Goal: Task Accomplishment & Management: Manage account settings

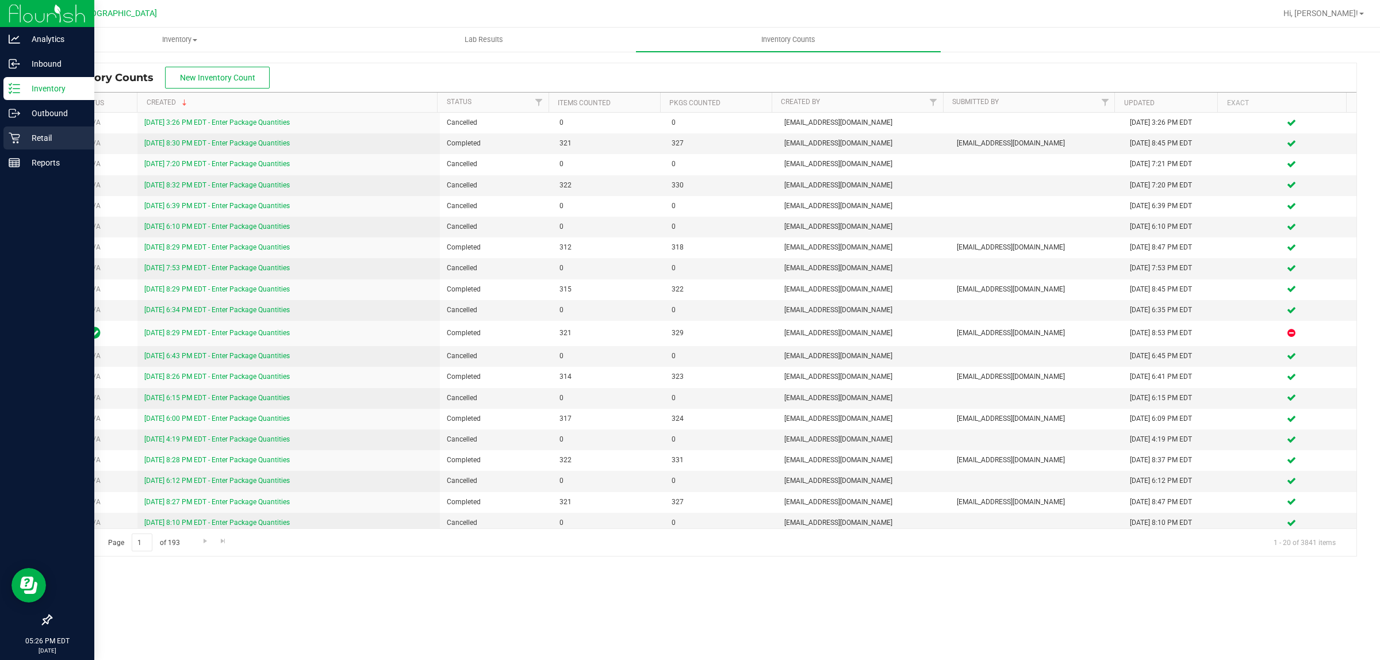
click at [23, 137] on p "Retail" at bounding box center [54, 138] width 69 height 14
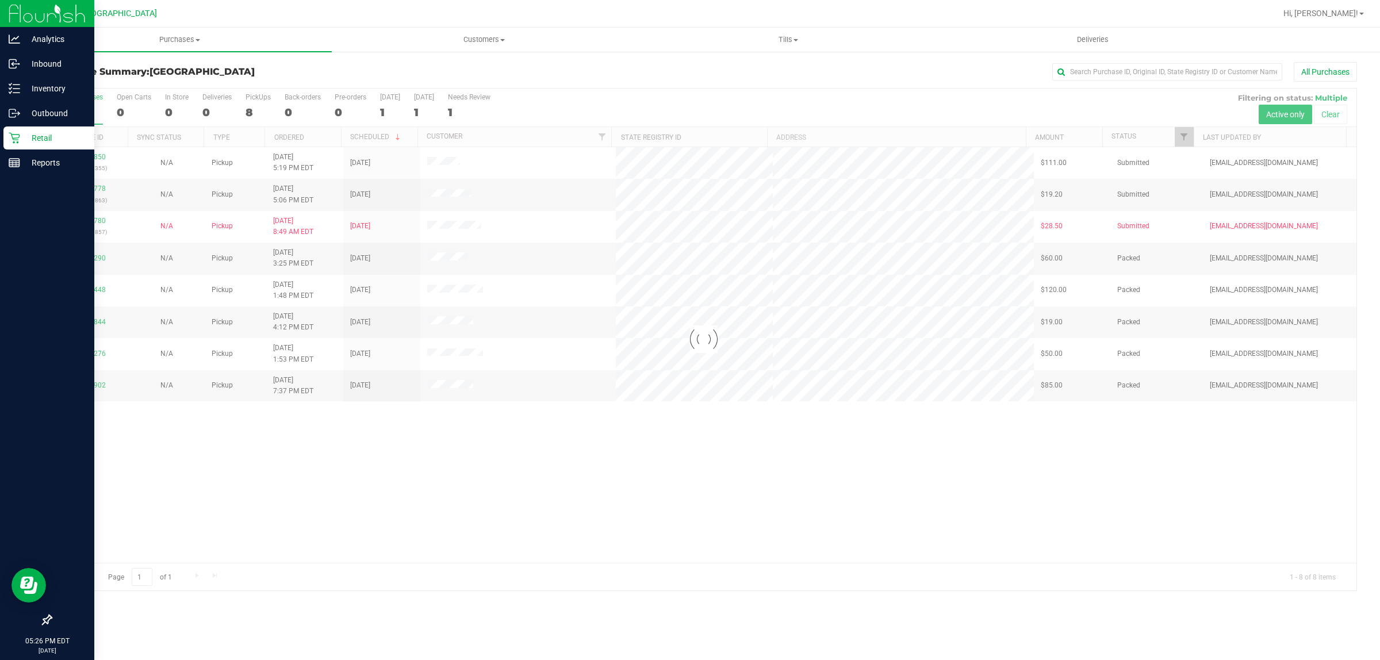
click at [93, 222] on div at bounding box center [703, 340] width 1305 height 502
click at [82, 222] on link "11977780" at bounding box center [90, 221] width 32 height 8
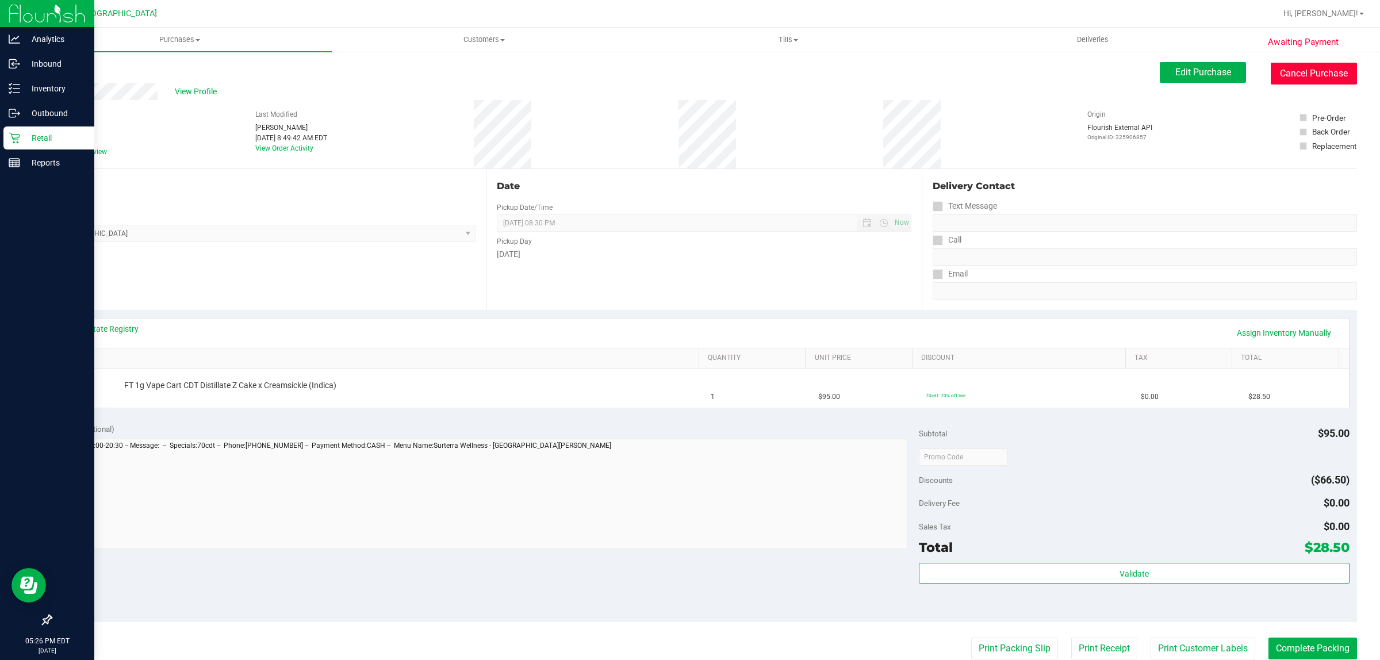
click at [1285, 67] on button "Cancel Purchase" at bounding box center [1313, 74] width 86 height 22
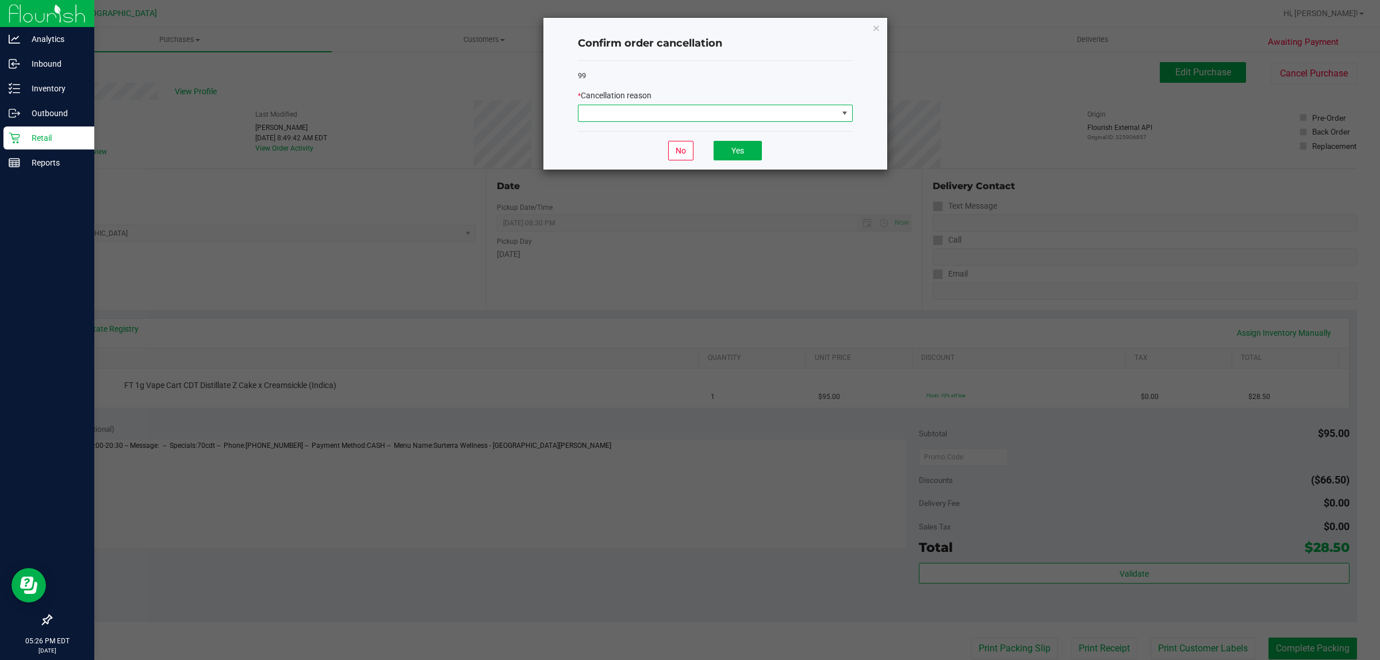
click at [719, 114] on span at bounding box center [707, 113] width 259 height 16
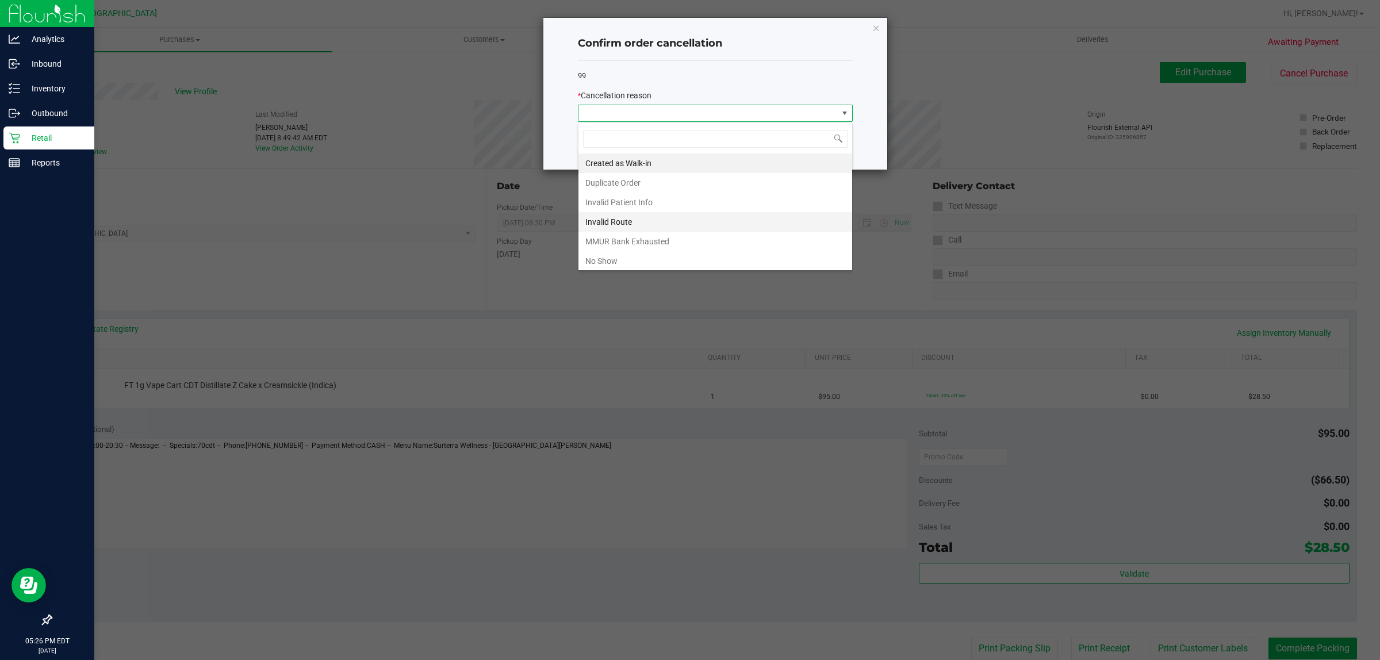
scroll to position [18, 274]
click at [631, 258] on li "No Show" at bounding box center [715, 261] width 274 height 20
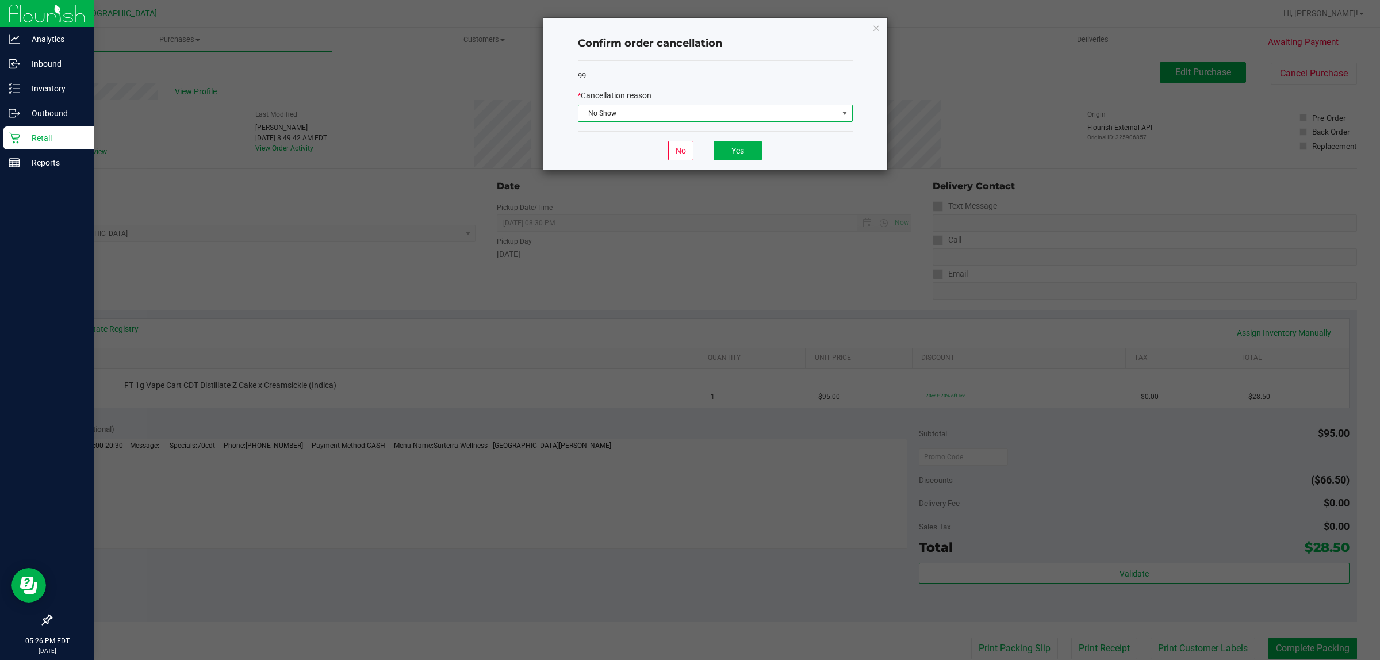
click at [728, 162] on div "No Yes" at bounding box center [715, 150] width 275 height 39
click at [729, 158] on button "Yes" at bounding box center [737, 151] width 48 height 20
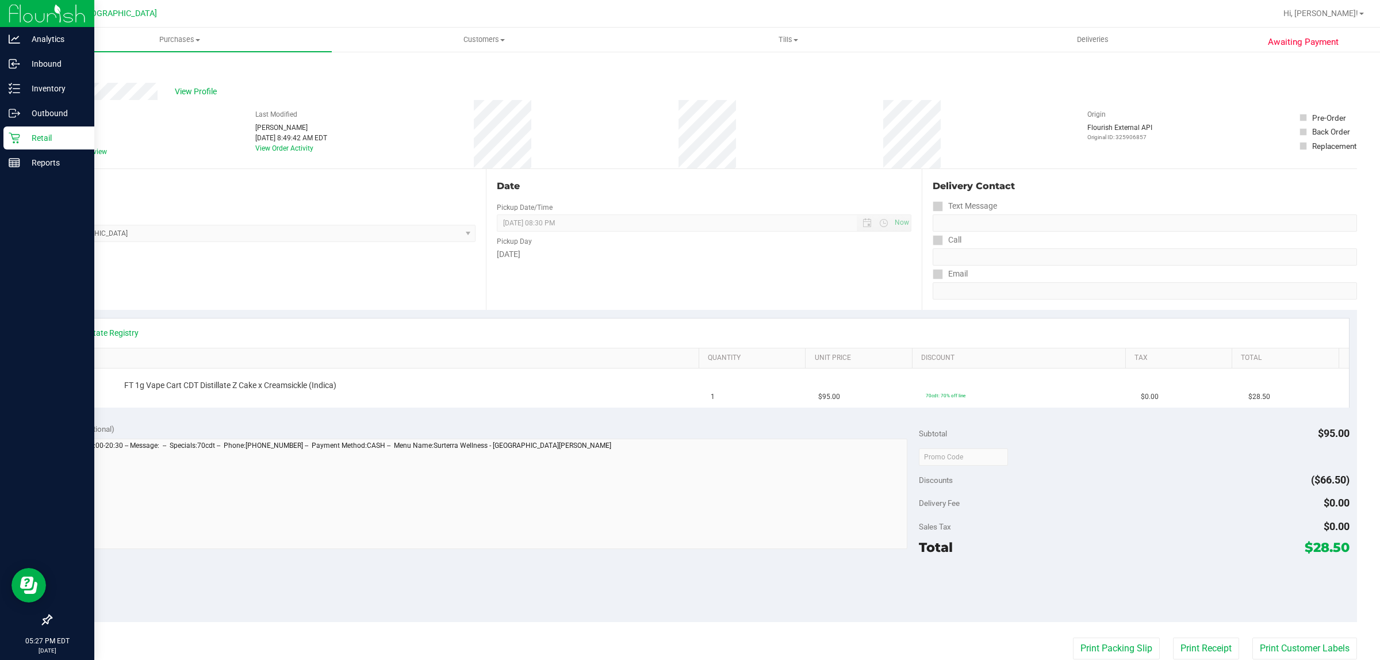
click at [7, 139] on div "Retail" at bounding box center [48, 137] width 91 height 23
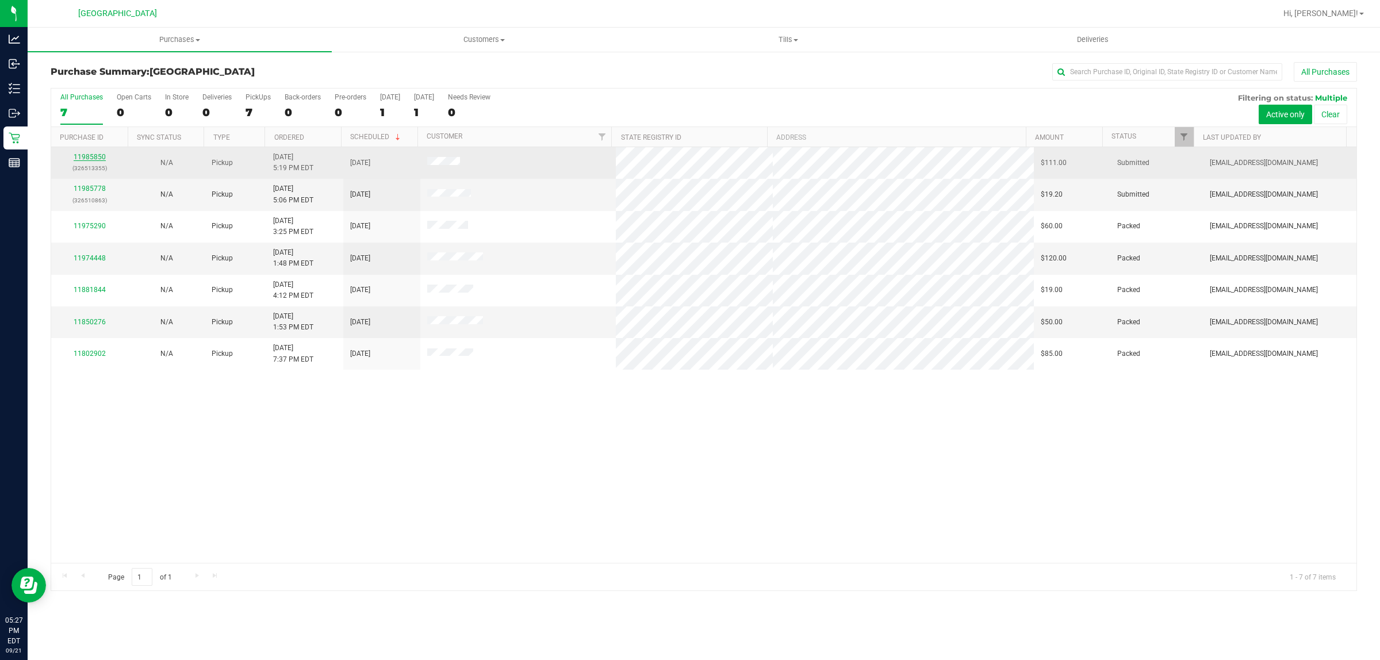
click at [84, 159] on link "11985850" at bounding box center [90, 157] width 32 height 8
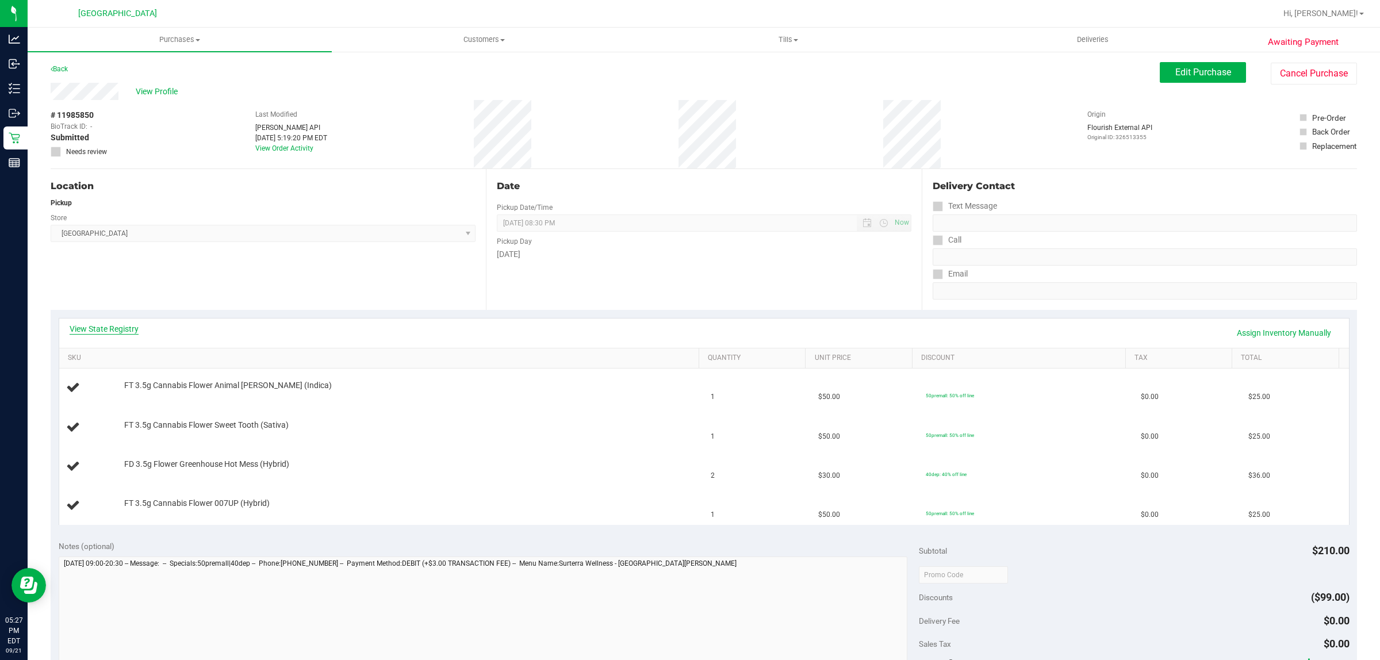
click at [110, 323] on link "View State Registry" at bounding box center [104, 328] width 69 height 11
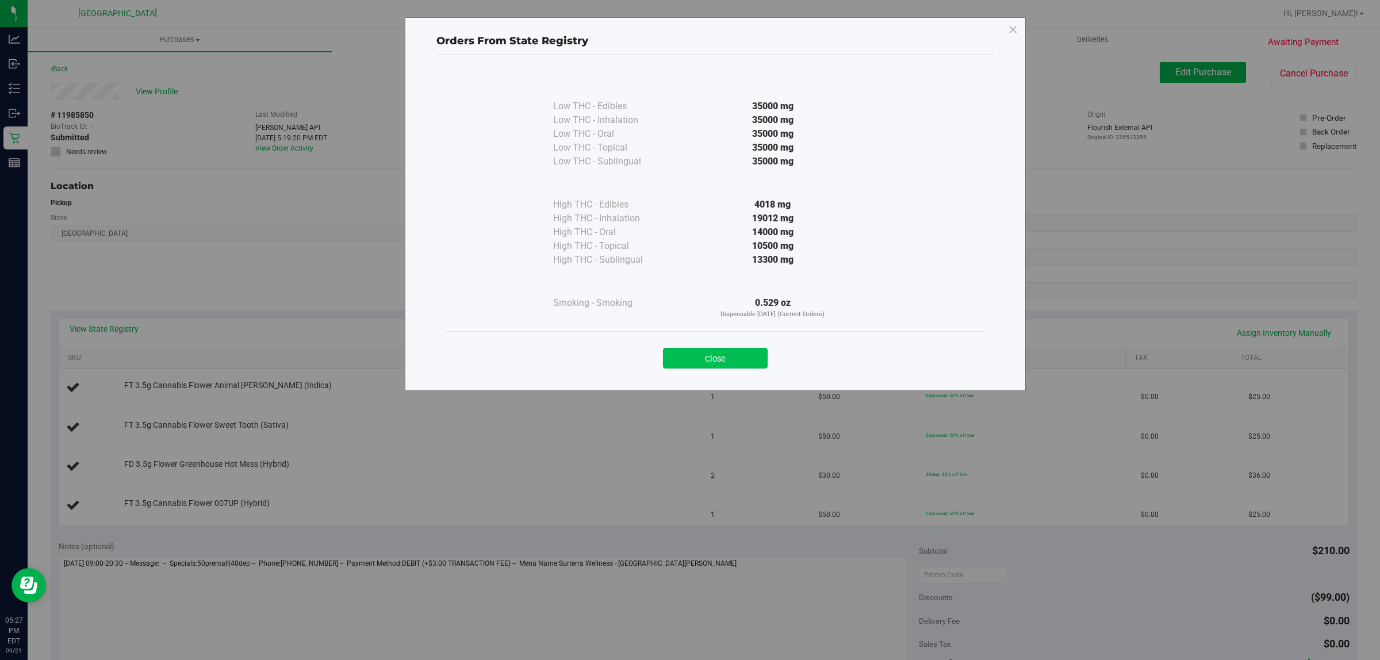
click at [683, 355] on button "Close" at bounding box center [715, 358] width 105 height 21
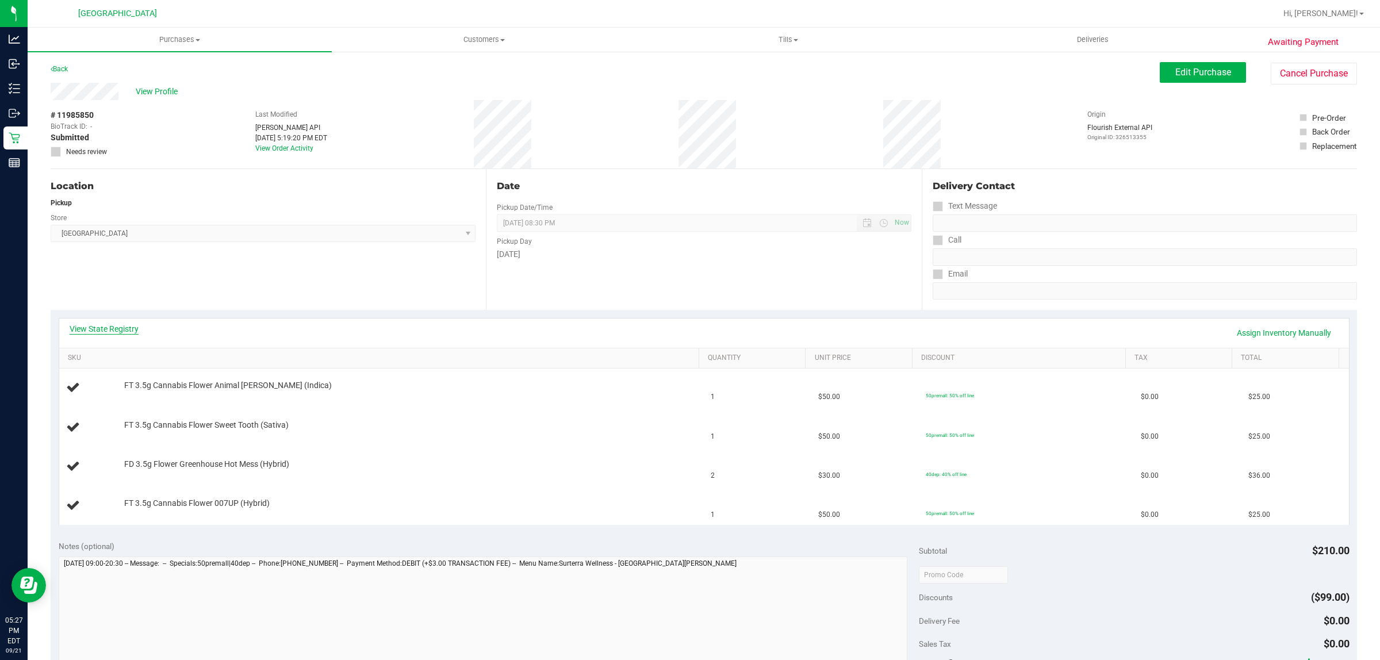
click at [110, 326] on link "View State Registry" at bounding box center [104, 328] width 69 height 11
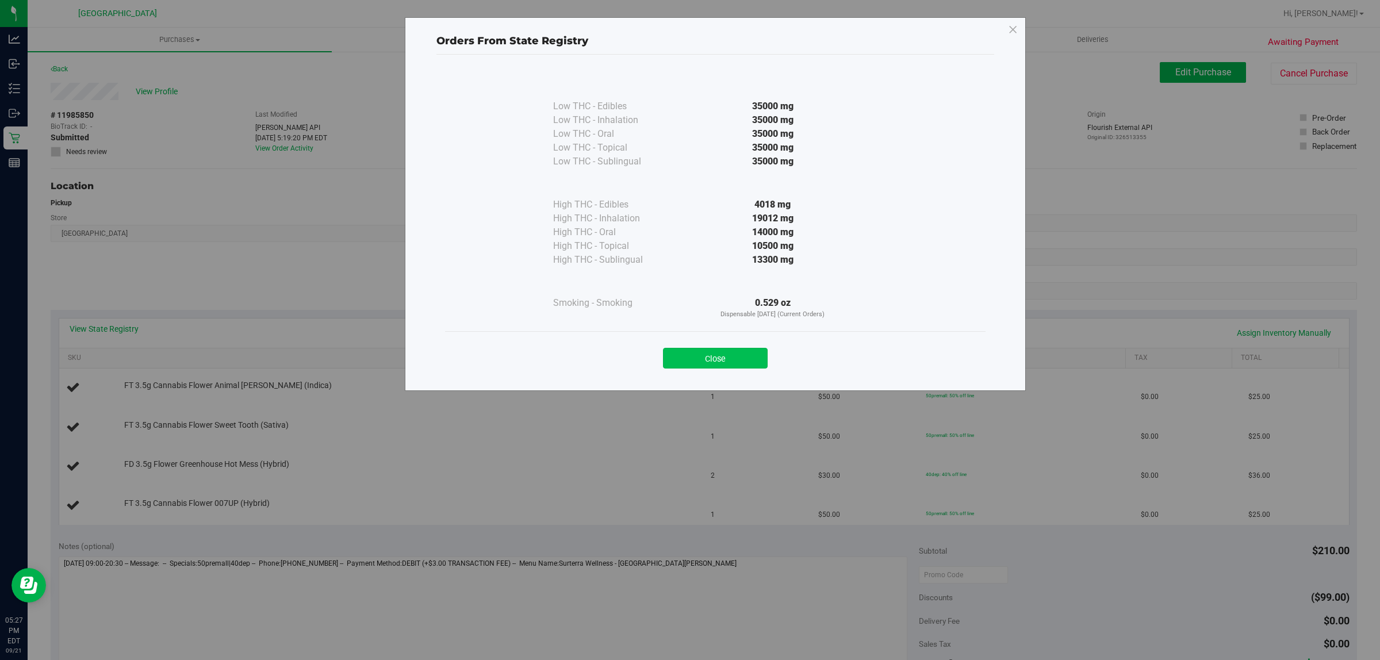
click at [736, 358] on button "Close" at bounding box center [715, 358] width 105 height 21
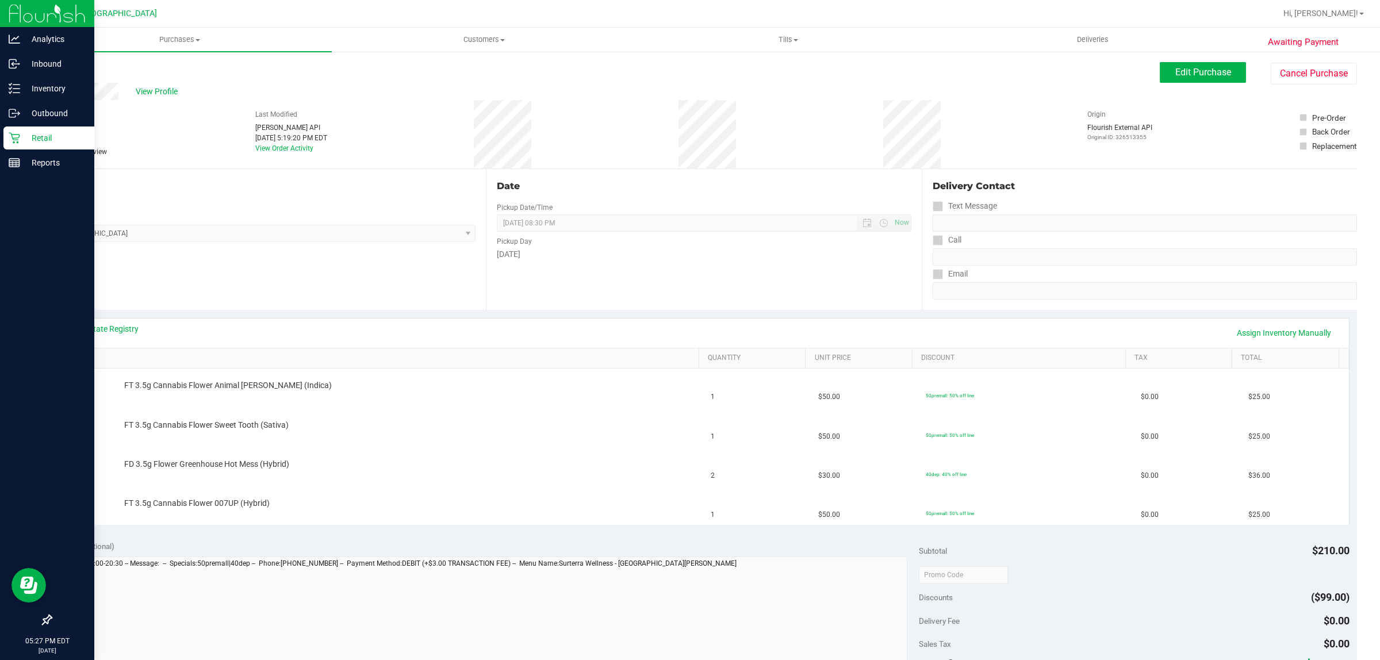
click at [16, 13] on img at bounding box center [47, 13] width 77 height 27
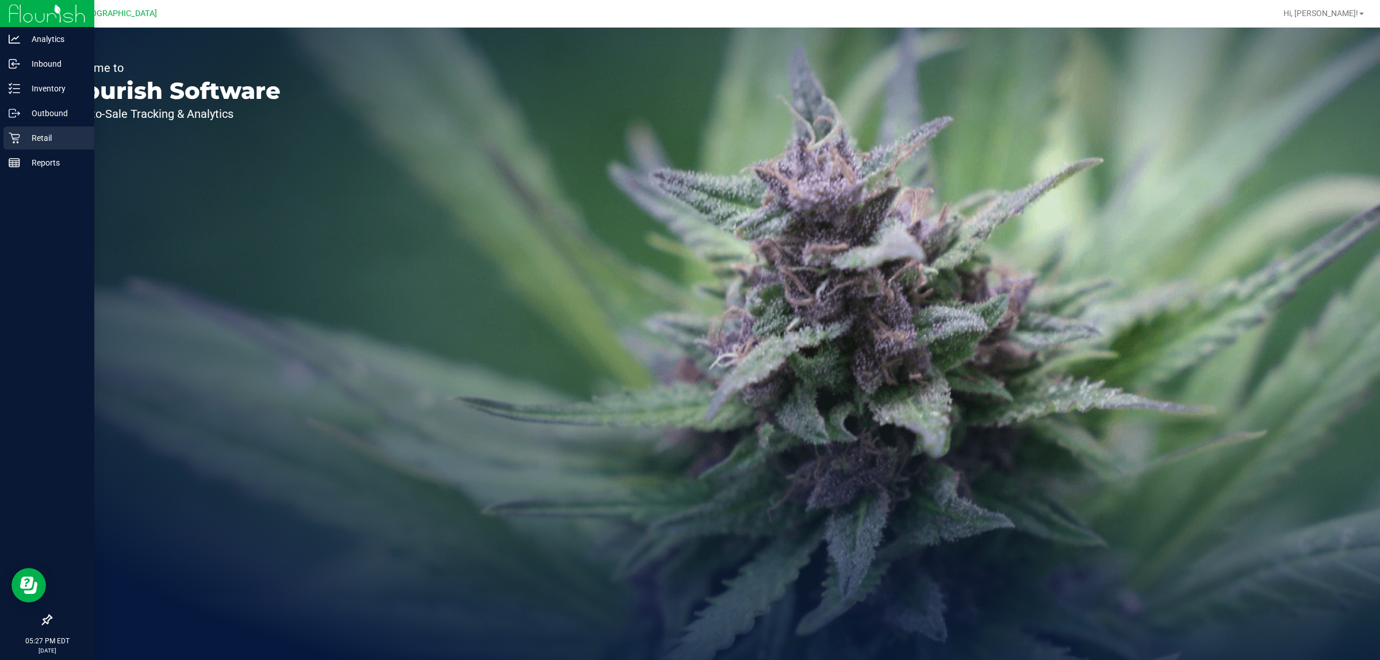
click at [41, 145] on div "Retail" at bounding box center [48, 137] width 91 height 23
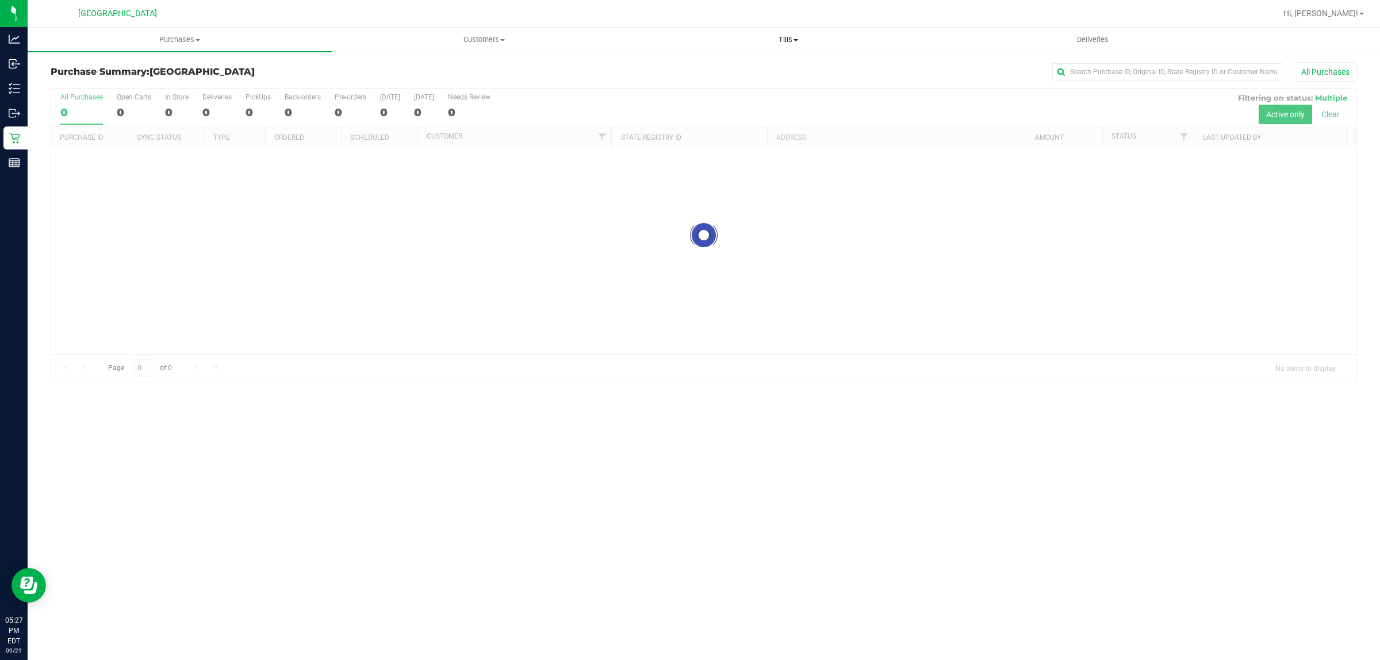
click at [780, 40] on span "Tills" at bounding box center [787, 39] width 303 height 10
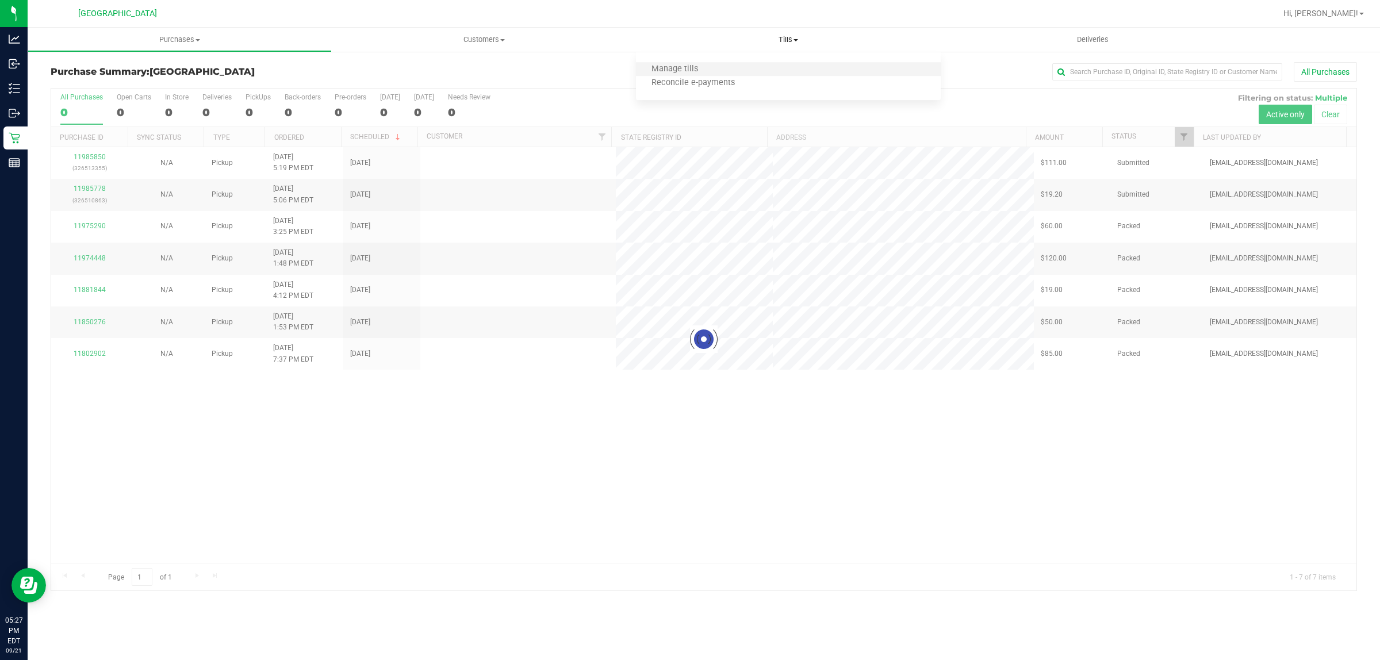
click at [720, 64] on li "Manage tills" at bounding box center [788, 70] width 304 height 14
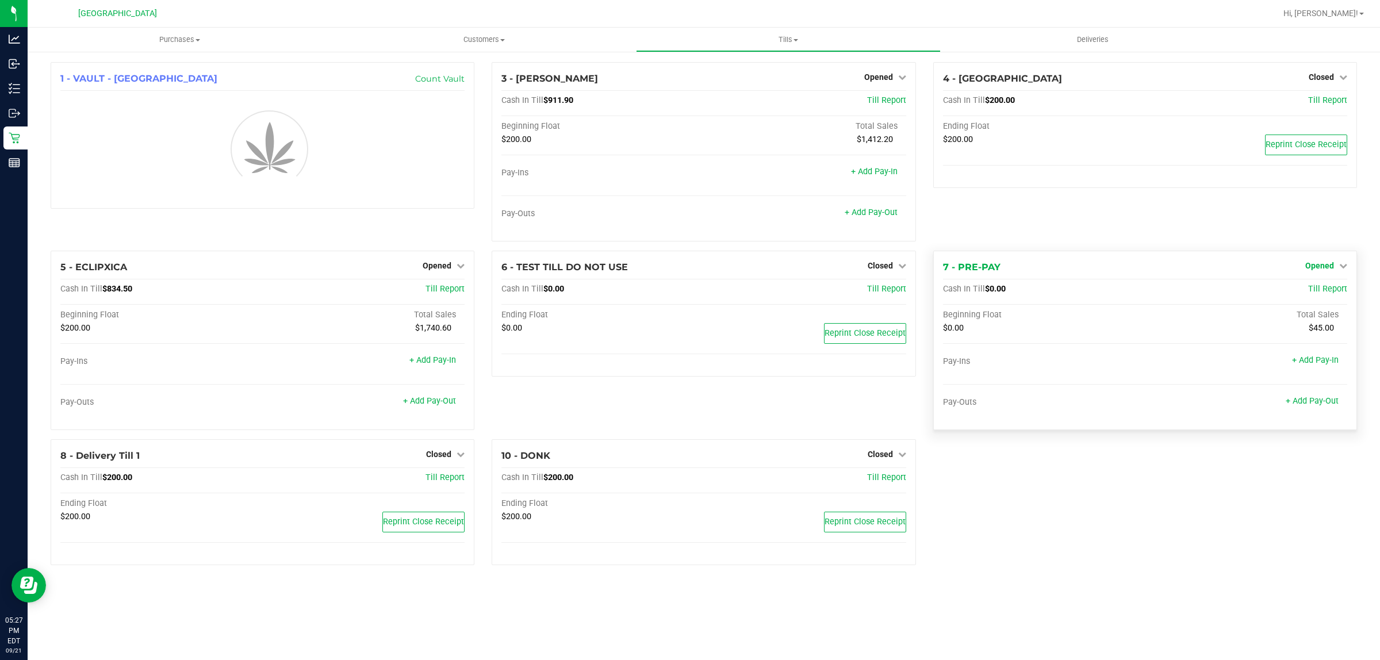
click at [1317, 270] on span "Opened" at bounding box center [1319, 265] width 29 height 9
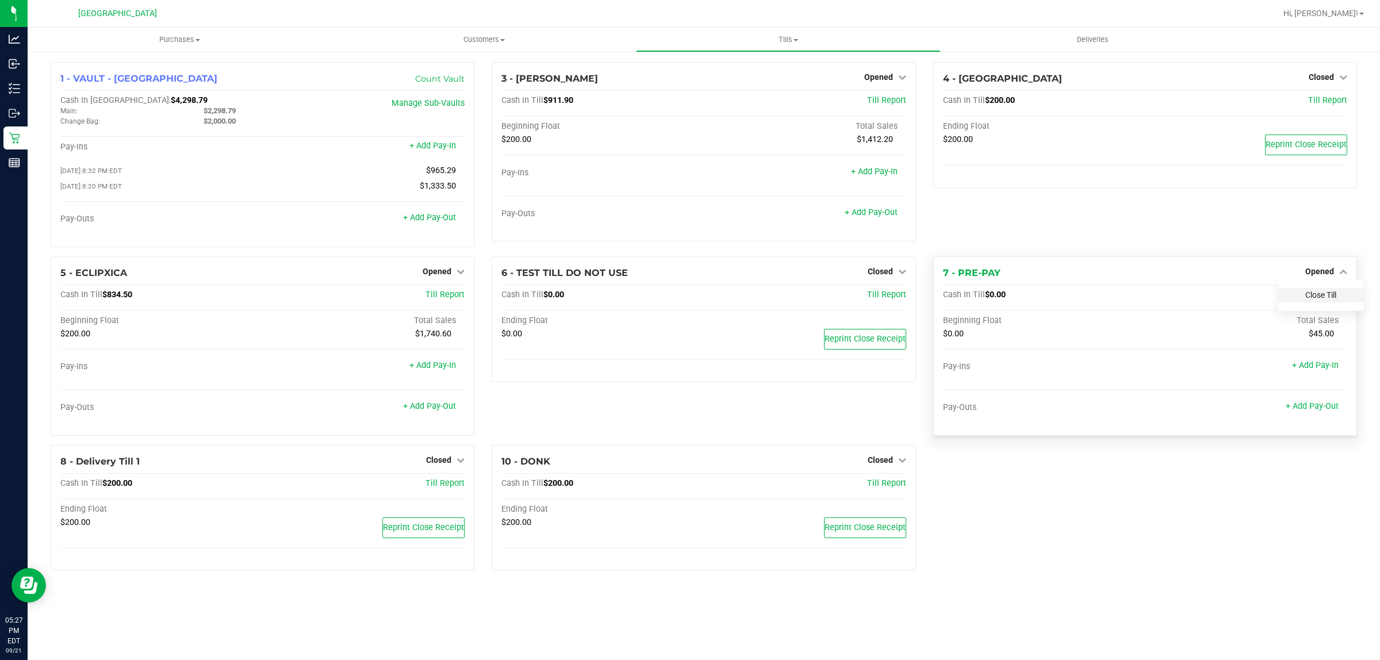
click at [1309, 299] on link "Close Till" at bounding box center [1320, 294] width 31 height 9
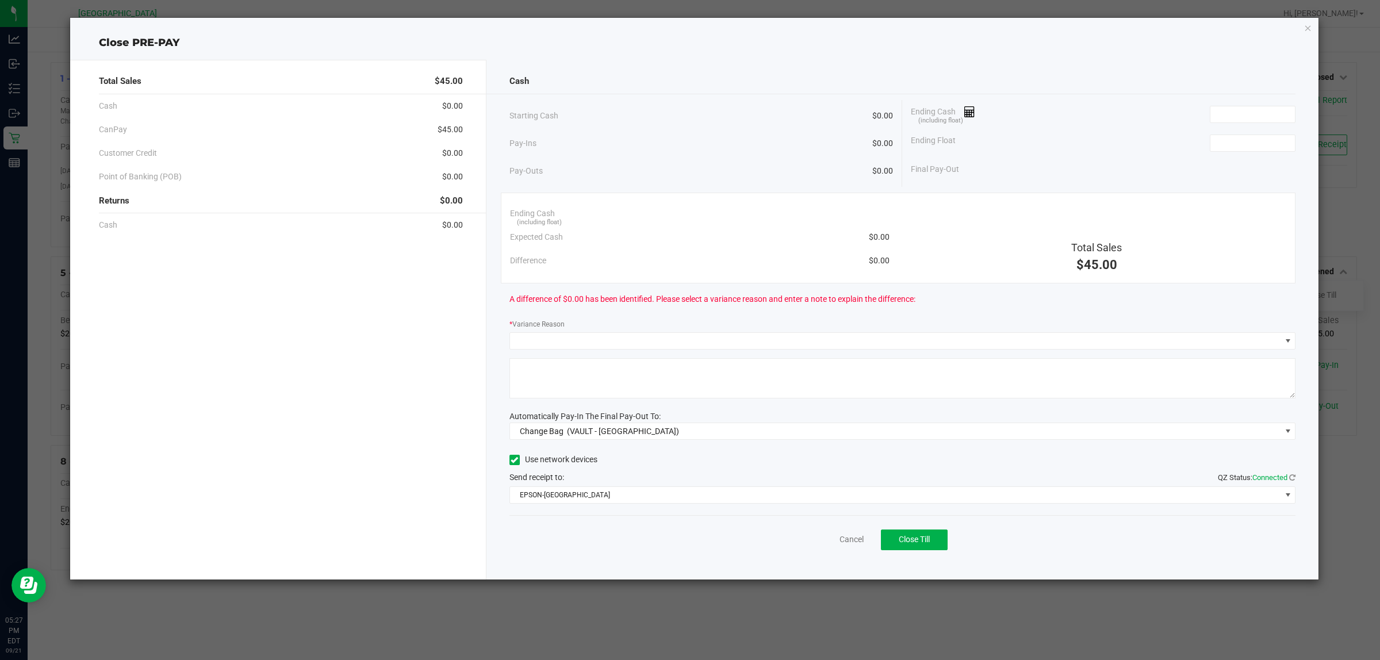
click at [1271, 124] on div "Ending Cash (including float)" at bounding box center [1102, 114] width 385 height 29
click at [1271, 119] on input at bounding box center [1252, 114] width 84 height 16
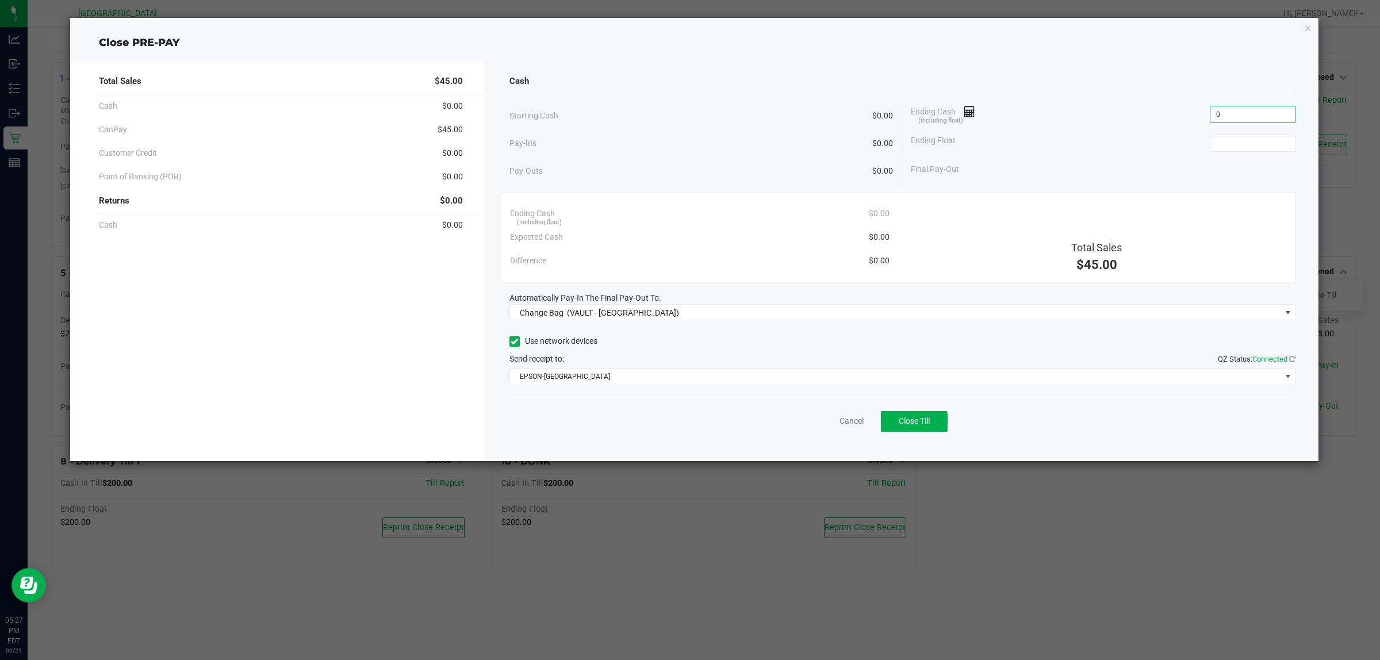
type input "$0.00"
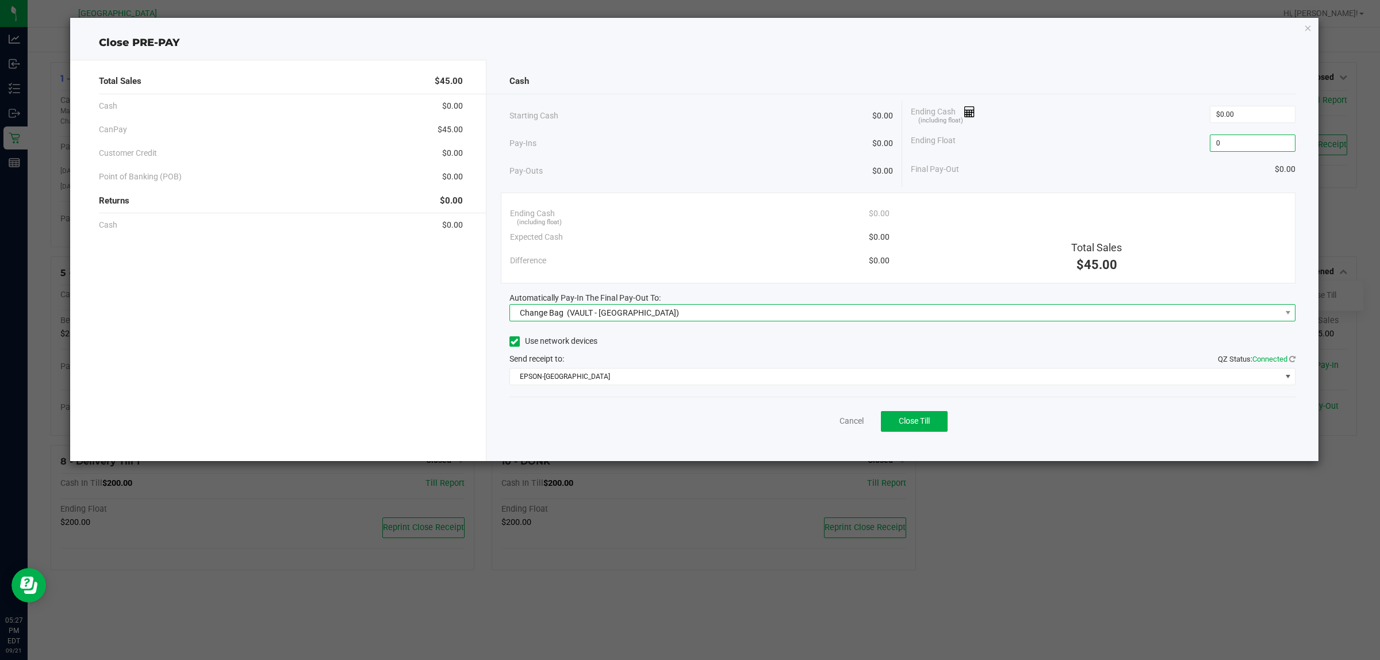
type input "$0.00"
click at [829, 306] on span "Change Bag (VAULT - [GEOGRAPHIC_DATA])" at bounding box center [895, 313] width 771 height 16
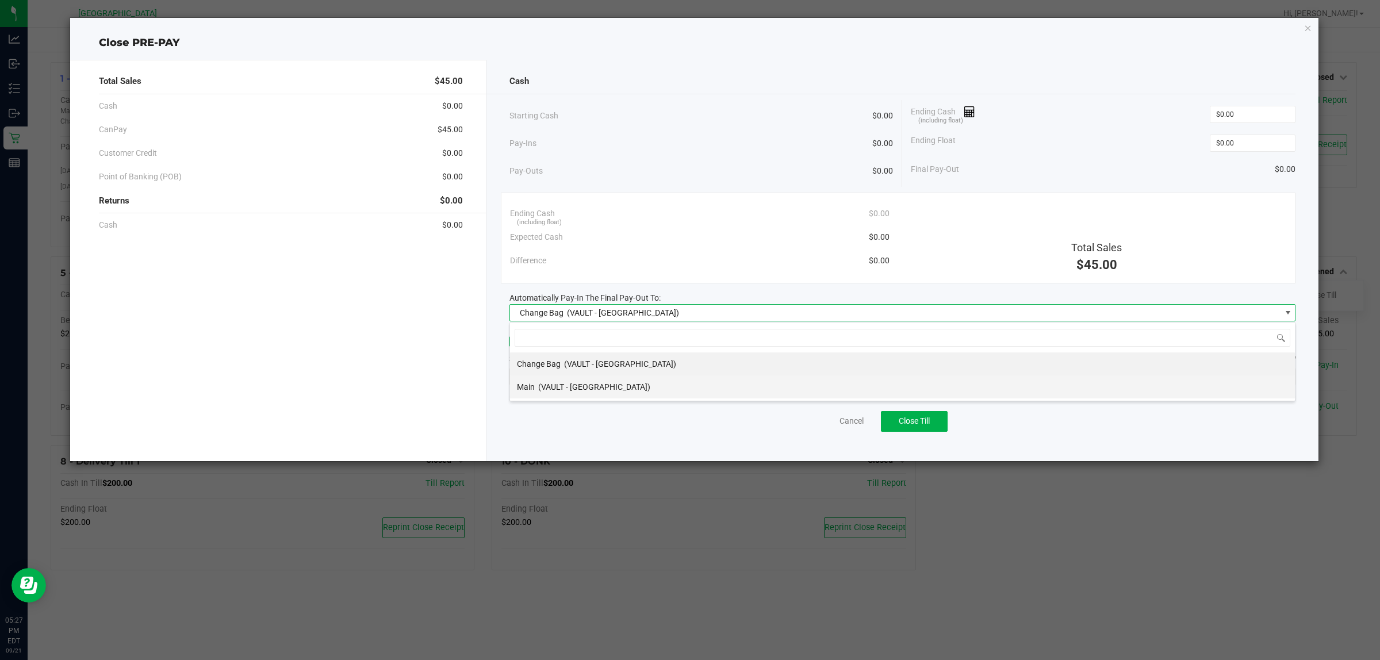
scroll to position [18, 786]
click at [813, 389] on li "Main (VAULT - [GEOGRAPHIC_DATA])" at bounding box center [902, 386] width 785 height 23
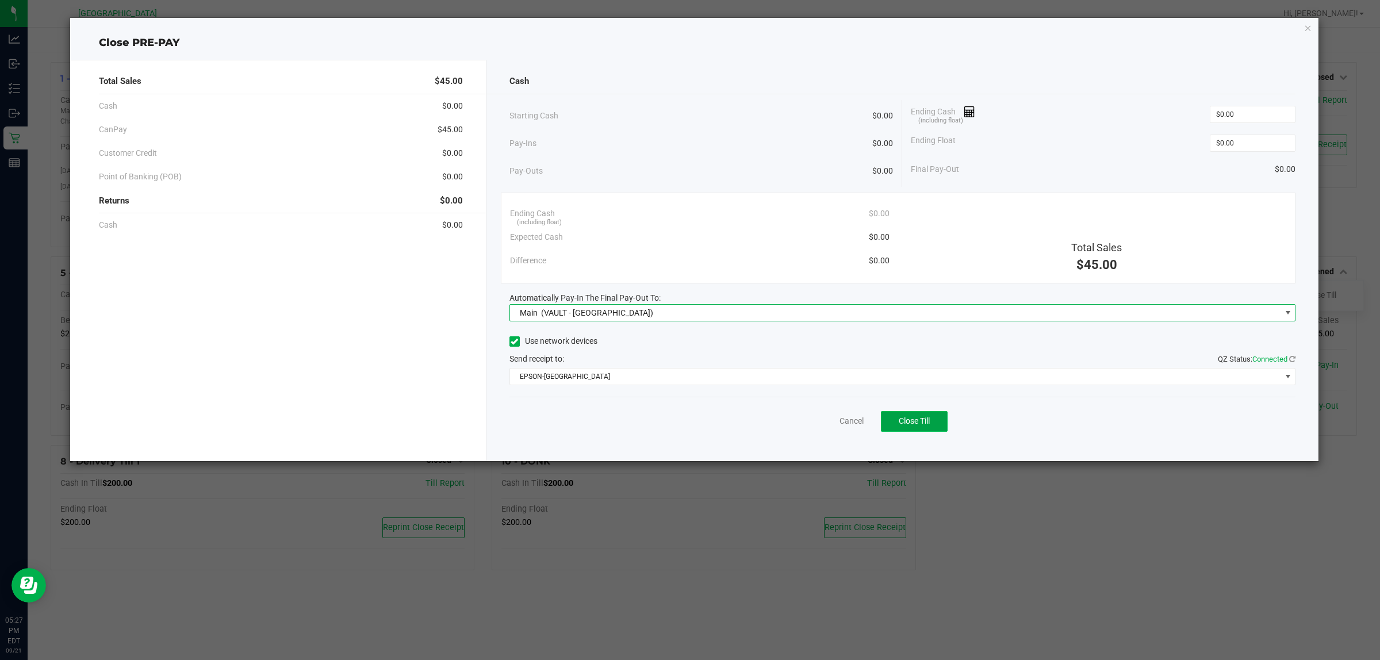
click at [929, 416] on button "Close Till" at bounding box center [914, 421] width 67 height 21
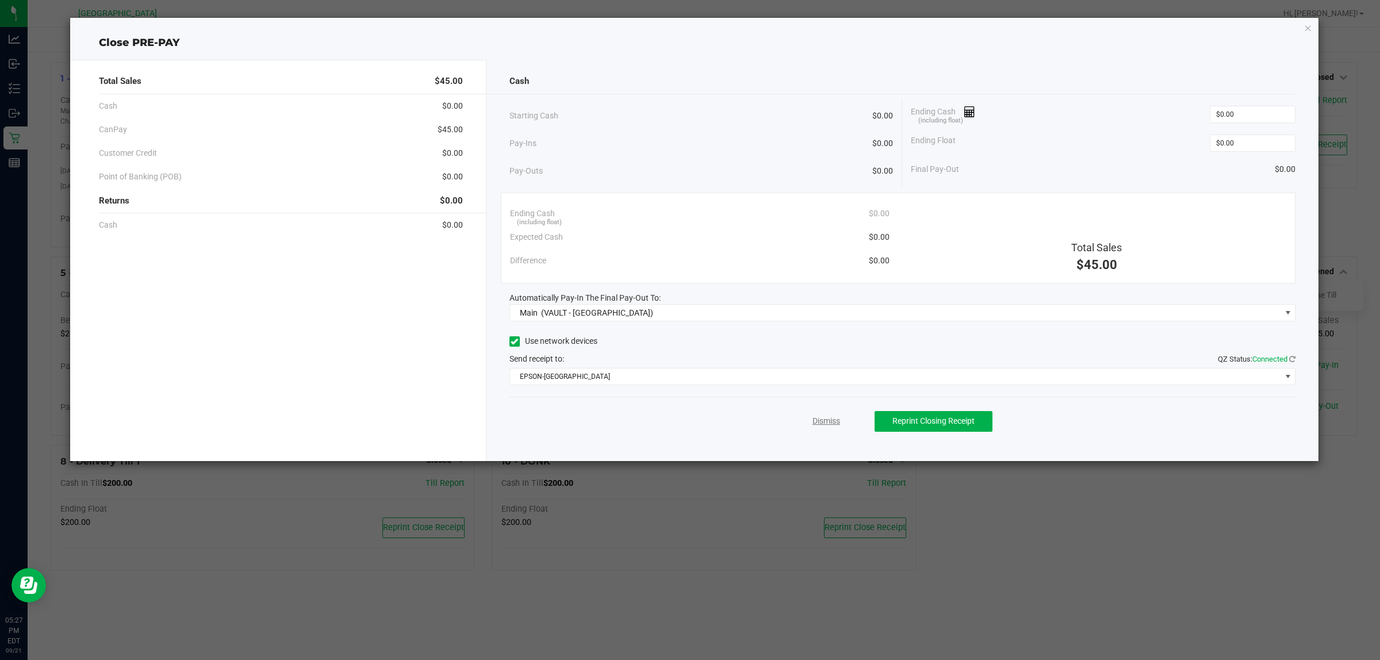
click at [817, 421] on link "Dismiss" at bounding box center [826, 421] width 28 height 12
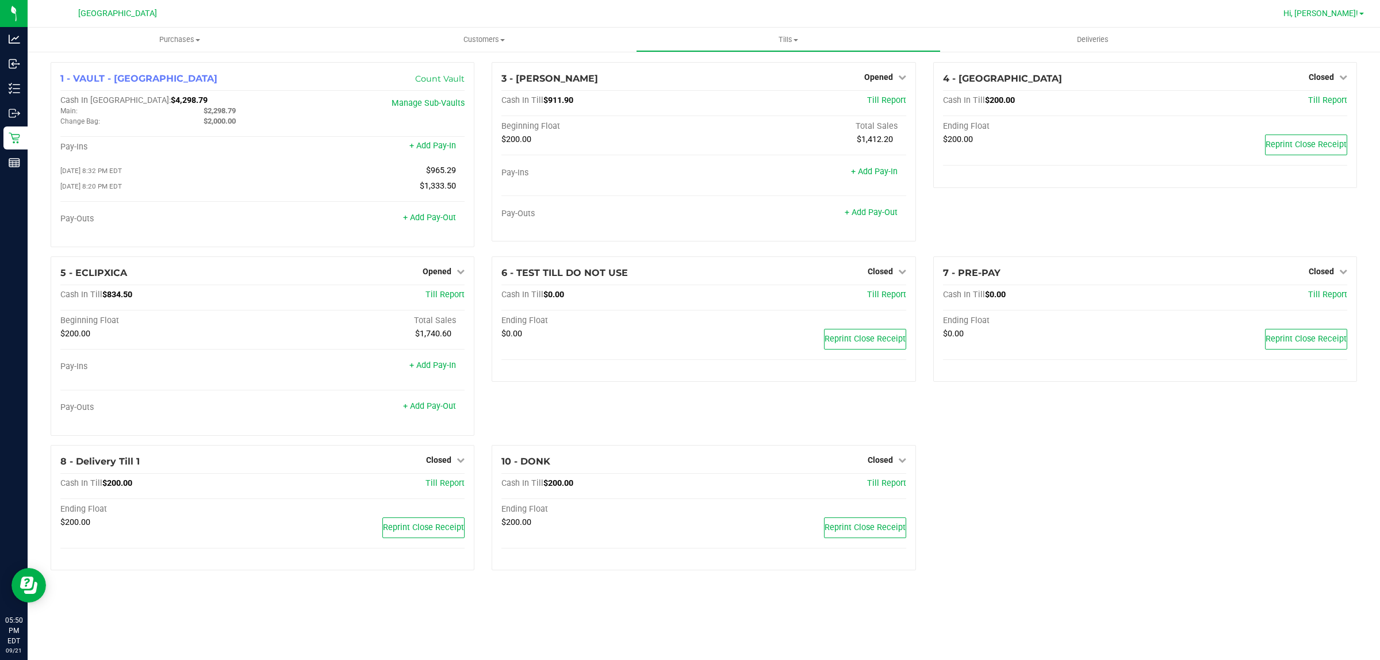
click at [1351, 12] on span "Hi, [PERSON_NAME]!" at bounding box center [1320, 13] width 75 height 9
click at [1324, 107] on span "Sign Out" at bounding box center [1319, 101] width 33 height 11
